Goal: Communication & Community: Participate in discussion

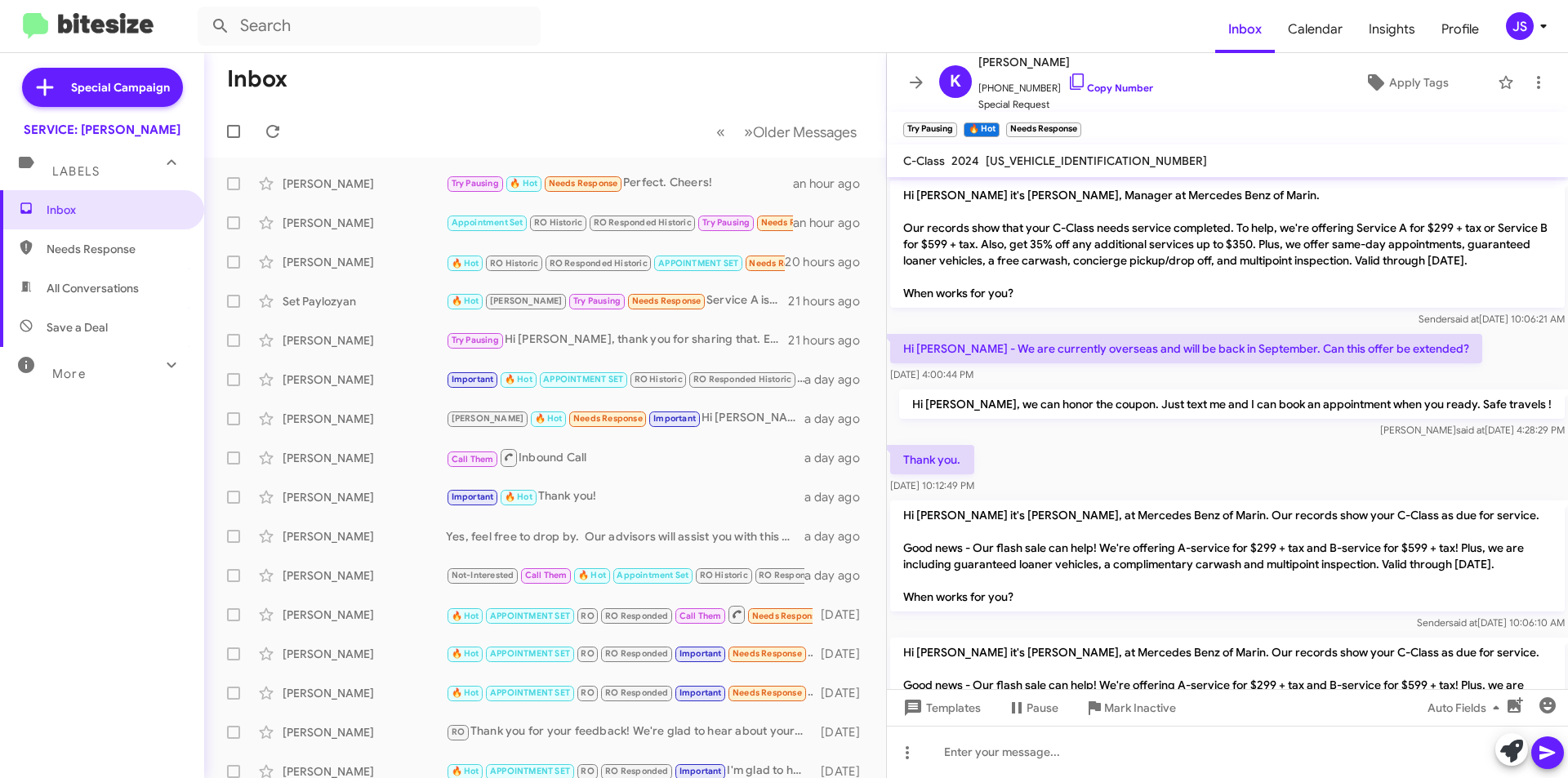
scroll to position [687, 0]
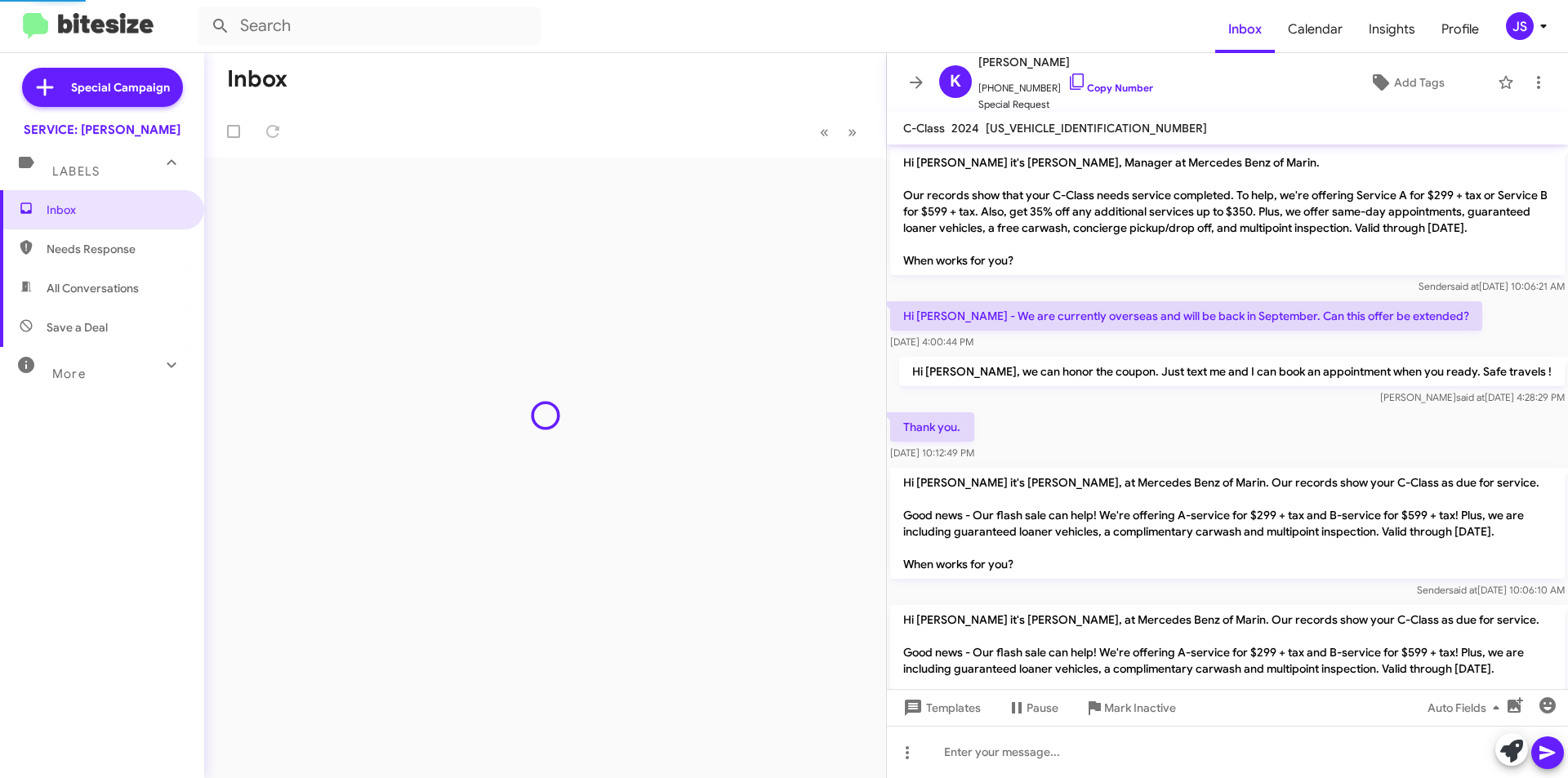
scroll to position [687, 0]
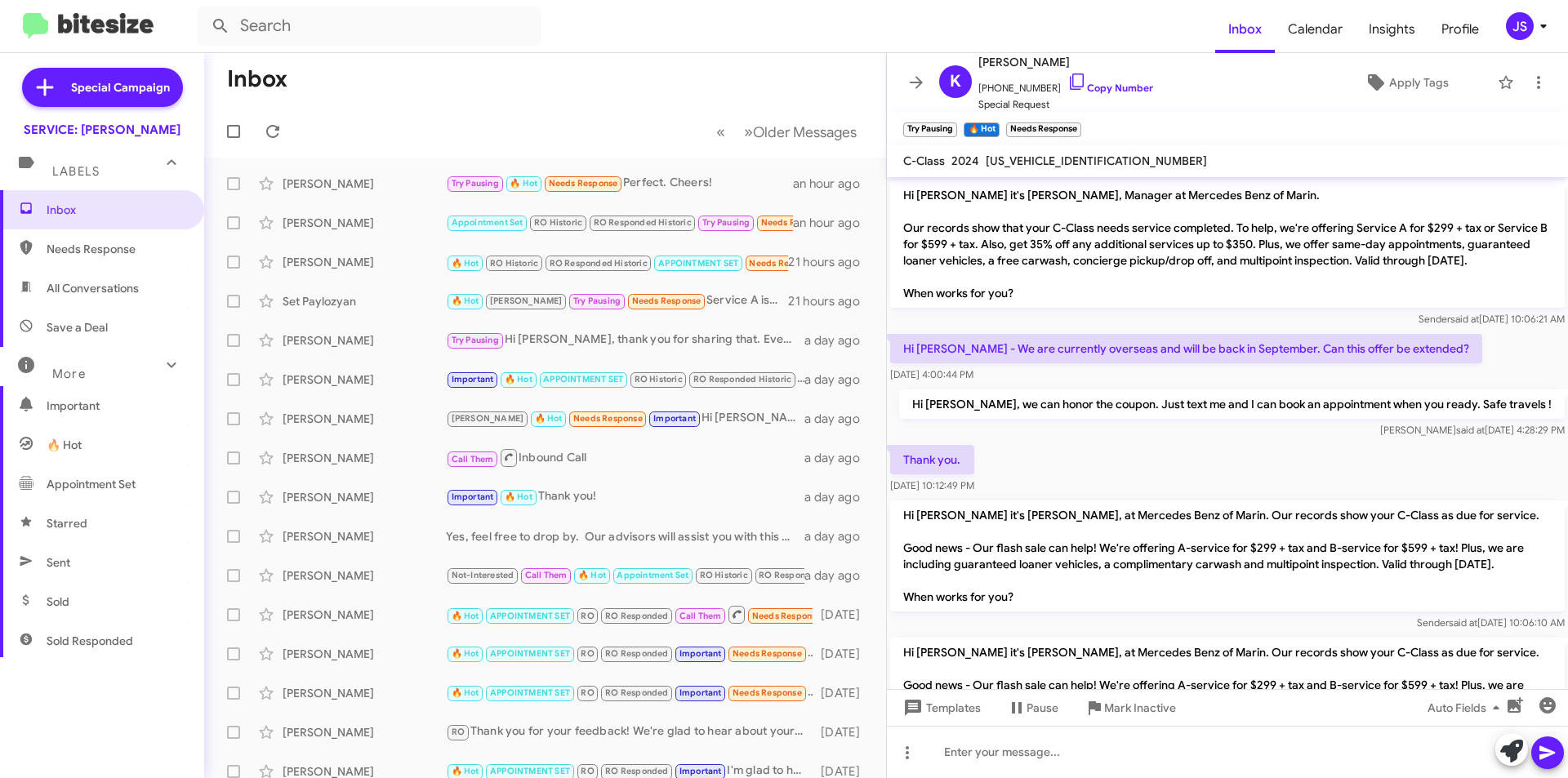
scroll to position [687, 0]
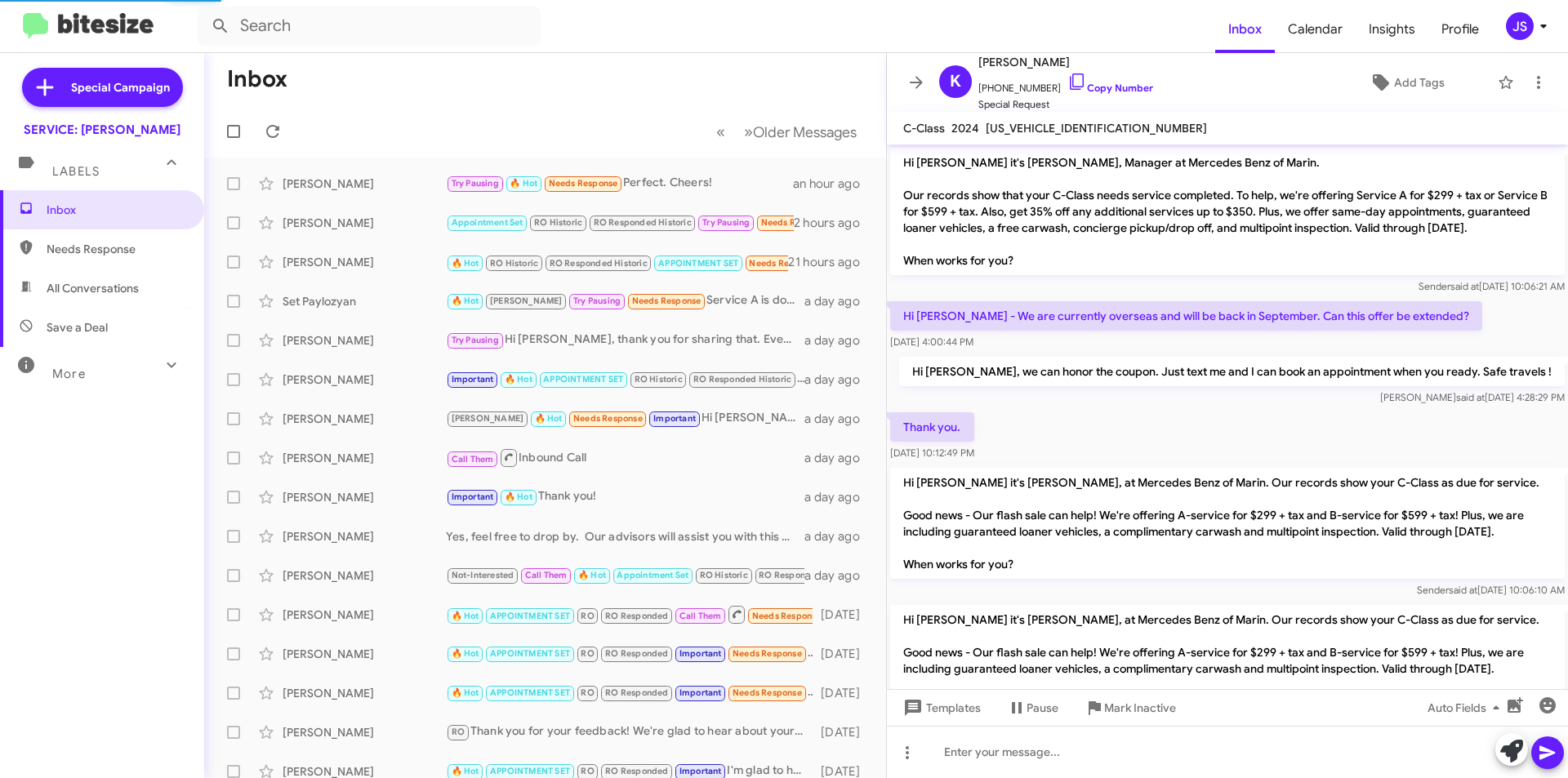
scroll to position [687, 0]
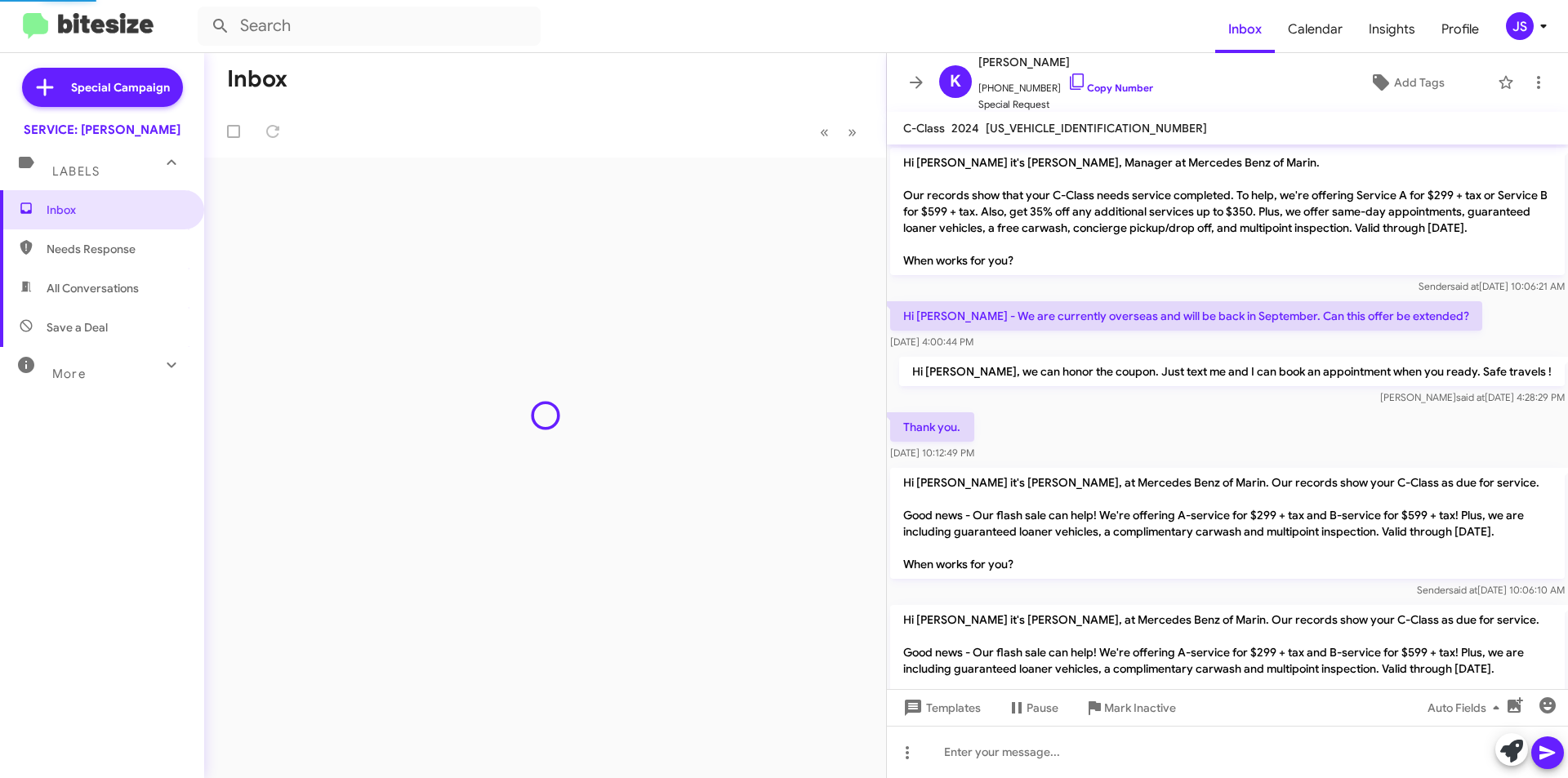
scroll to position [687, 0]
